Goal: Information Seeking & Learning: Learn about a topic

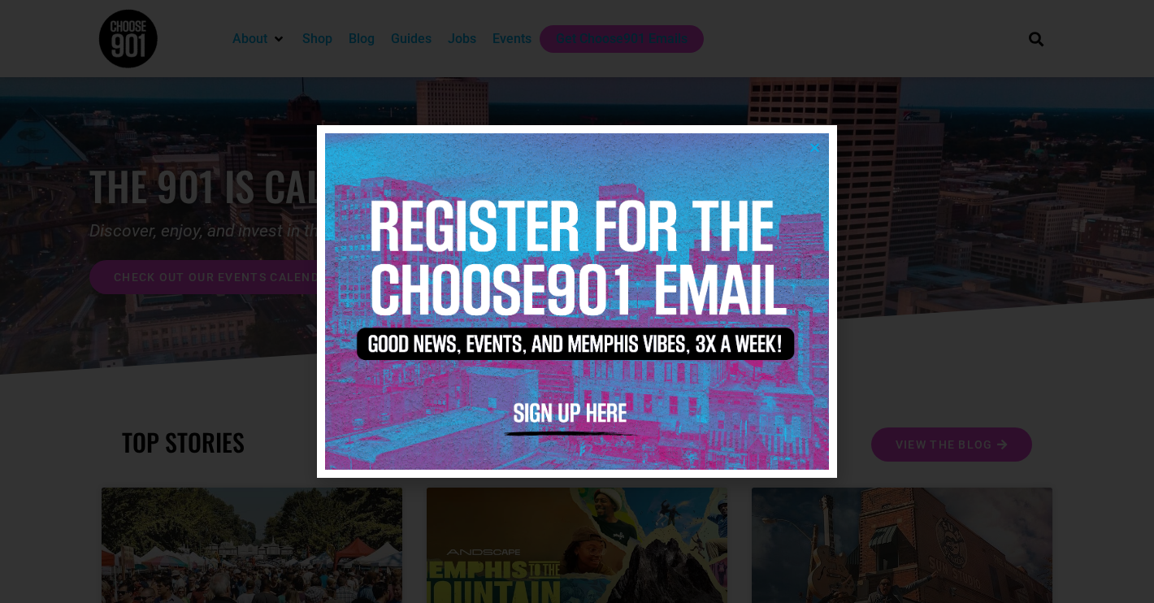
click at [817, 149] on icon "Close" at bounding box center [814, 147] width 12 height 12
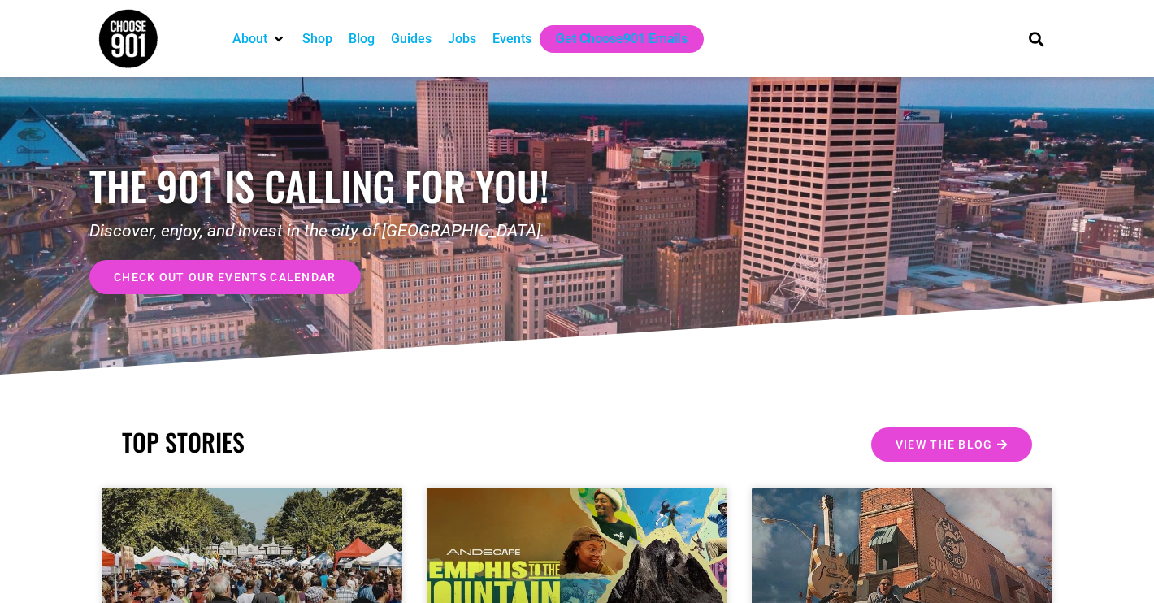
click at [514, 31] on div "Events" at bounding box center [511, 39] width 39 height 20
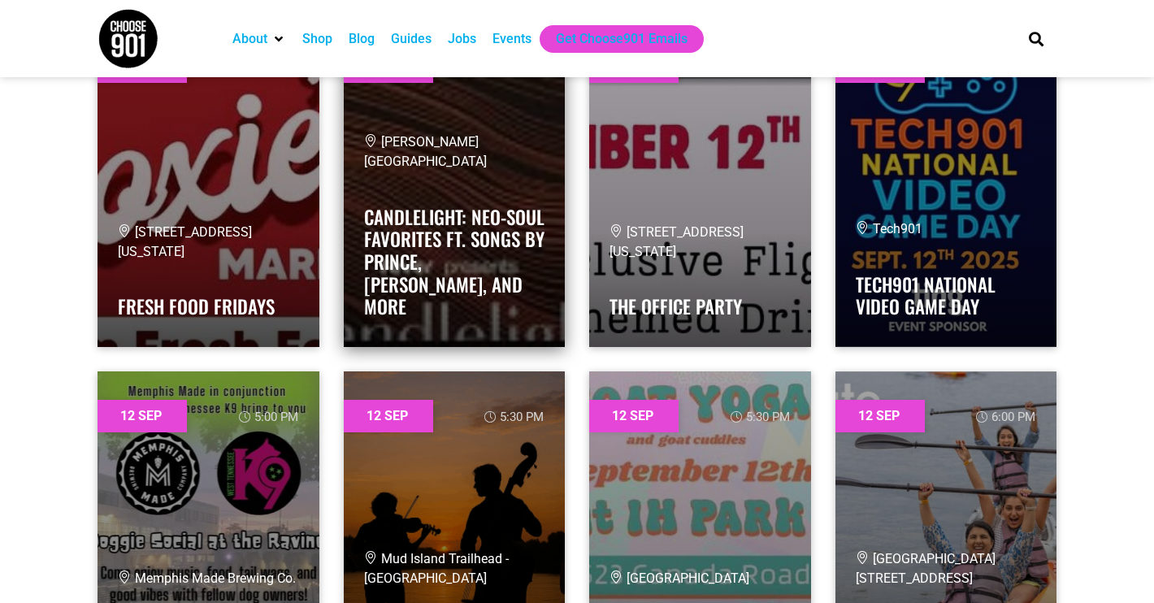
scroll to position [2042, 0]
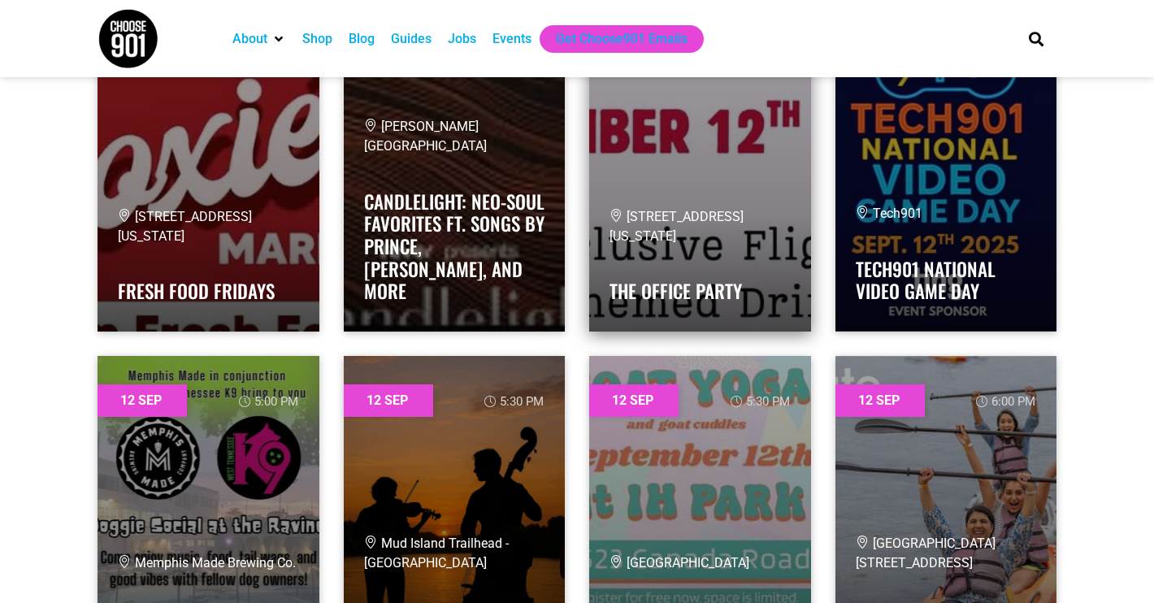
click at [733, 199] on link at bounding box center [700, 169] width 222 height 325
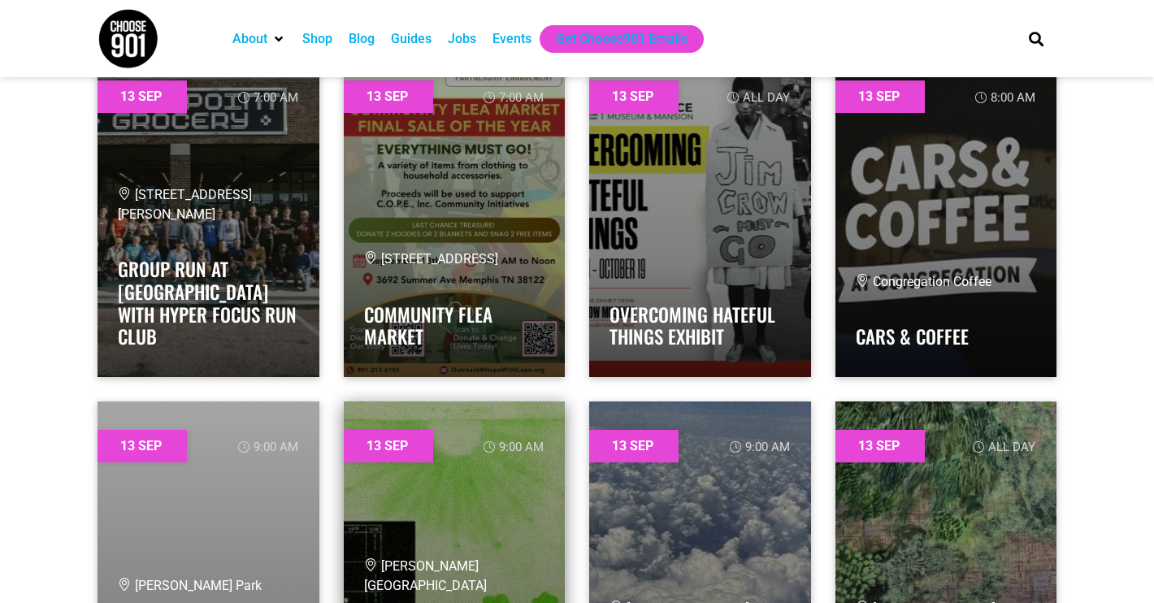
scroll to position [4090, 0]
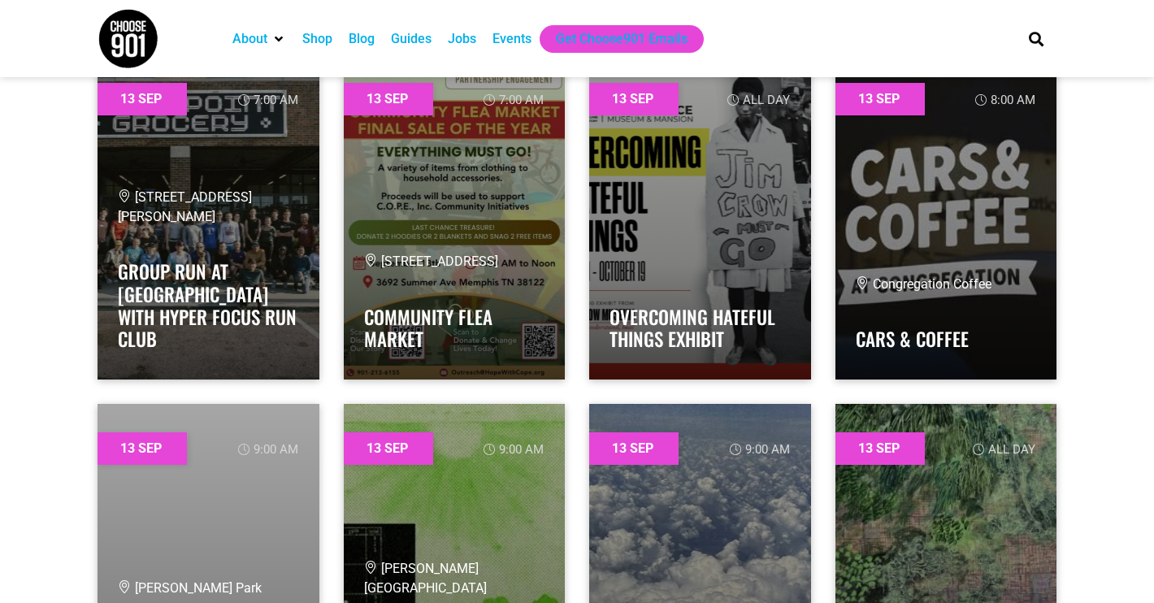
click at [119, 23] on img at bounding box center [128, 38] width 61 height 61
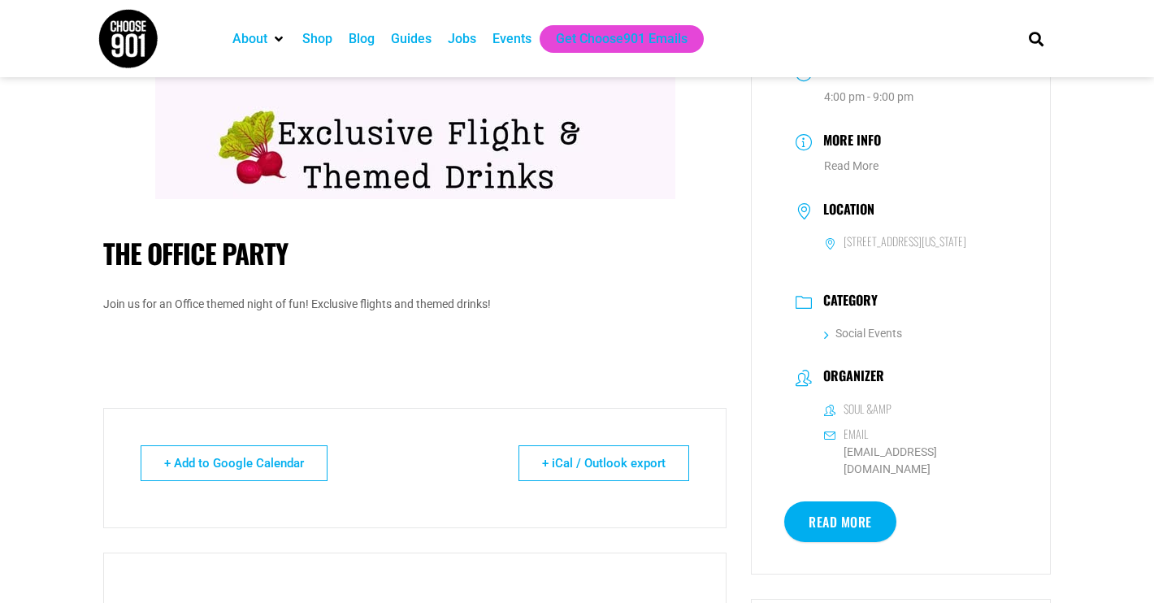
scroll to position [157, 0]
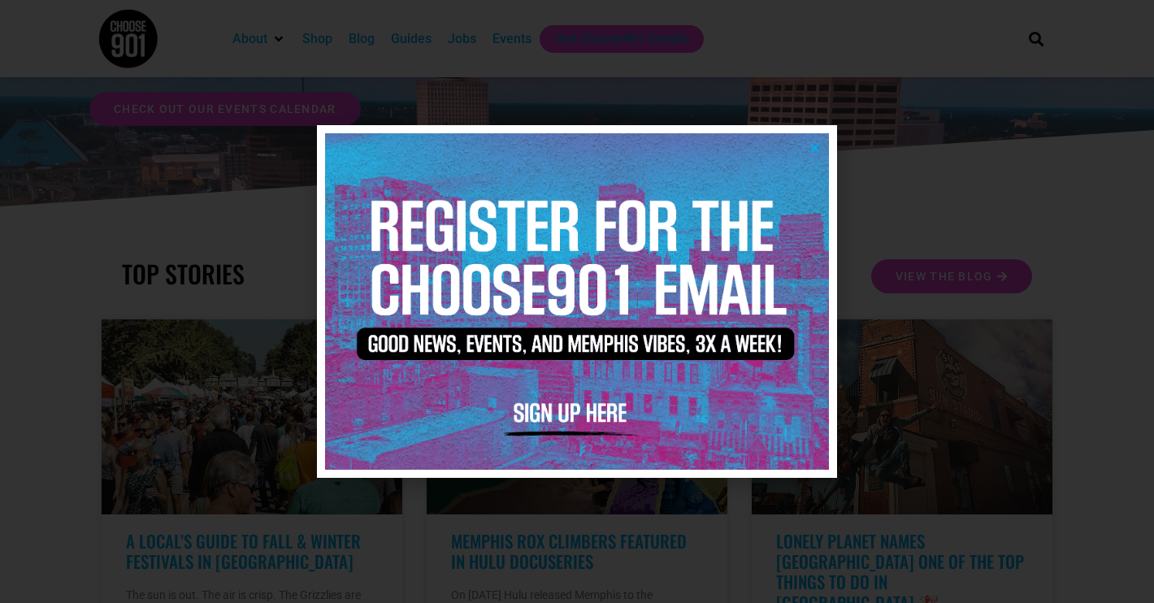
click at [816, 145] on icon "Close" at bounding box center [814, 147] width 12 height 12
